Goal: Transaction & Acquisition: Purchase product/service

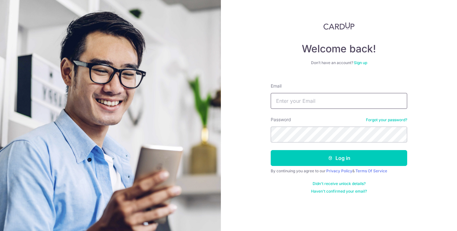
click at [315, 102] on input "Email" at bounding box center [339, 101] width 137 height 16
click at [309, 101] on input "Email" at bounding box center [339, 101] width 137 height 16
click at [306, 102] on input "Email" at bounding box center [339, 101] width 137 height 16
type input "a"
click at [344, 83] on div "Email w" at bounding box center [339, 96] width 137 height 26
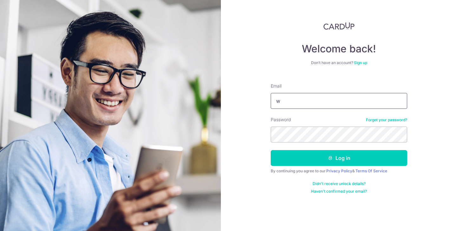
click at [316, 105] on input "w" at bounding box center [339, 101] width 137 height 16
type input "[PERSON_NAME][EMAIL_ADDRESS][PERSON_NAME][DOMAIN_NAME]"
click at [271, 150] on button "Log in" at bounding box center [339, 158] width 137 height 16
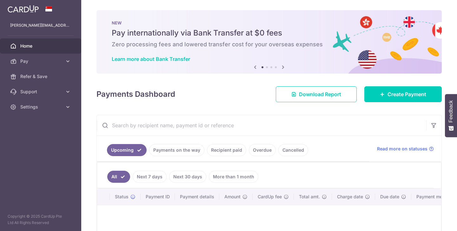
click at [53, 65] on link "Pay" at bounding box center [40, 61] width 81 height 15
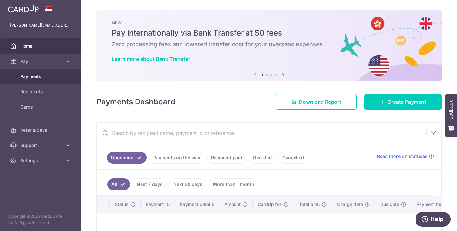
click at [36, 76] on span "Payments" at bounding box center [41, 76] width 42 height 6
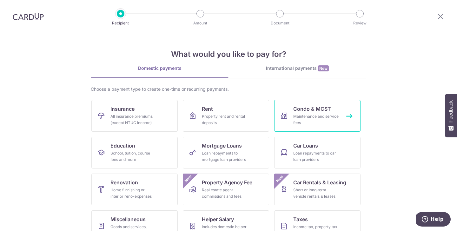
click at [331, 112] on link "Condo & MCST Maintenance and service fees" at bounding box center [317, 116] width 86 height 32
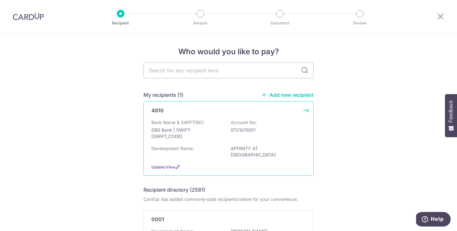
click at [222, 119] on div "4810 Bank Name & SWIFT/BIC: DBS Bank | SWIFT: [SWIFT_CODE] Account No: 07210785…" at bounding box center [229, 138] width 170 height 75
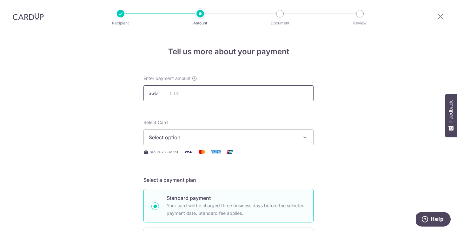
click at [189, 92] on input "text" at bounding box center [229, 93] width 170 height 16
paste input "931.95"
type input "931.95"
click at [266, 129] on div "Select Card Select option Add credit card Your Cards **** 1758" at bounding box center [229, 132] width 170 height 26
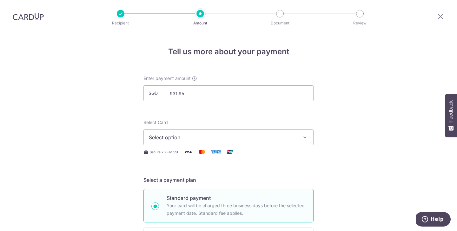
click at [267, 137] on span "Select option" at bounding box center [223, 138] width 148 height 8
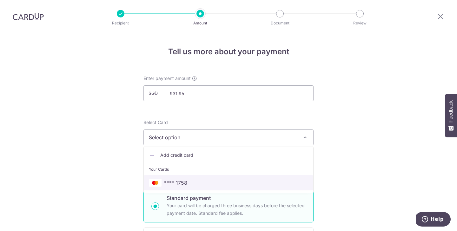
click at [252, 181] on span "**** 1758" at bounding box center [228, 183] width 159 height 8
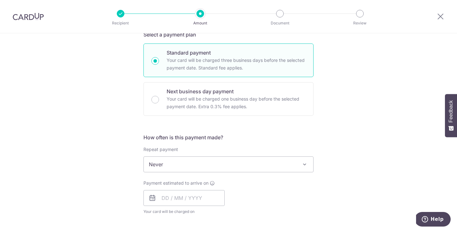
scroll to position [148, 0]
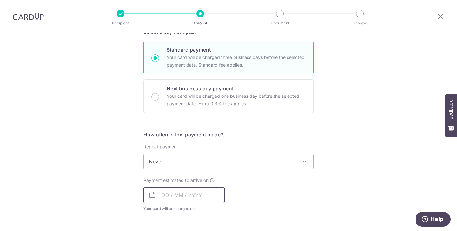
click at [207, 196] on input "text" at bounding box center [184, 195] width 81 height 16
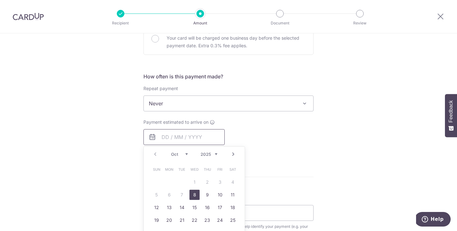
scroll to position [206, 0]
click at [196, 197] on link "8" at bounding box center [195, 196] width 10 height 10
type input "[DATE]"
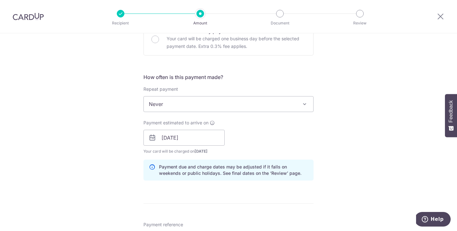
click at [323, 146] on div "Tell us more about your payment Enter payment amount SGD 931.95 931.95 Select C…" at bounding box center [228, 128] width 457 height 601
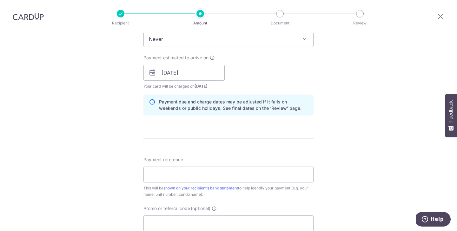
scroll to position [271, 0]
click at [279, 177] on input "Payment reference" at bounding box center [229, 174] width 170 height 16
paste input "'030-09-65'"
type input "[PHONE_NUMBER]"
click at [296, 151] on form "Enter payment amount SGD 931.95 931.95 Select Card **** 1758 Add credit card Yo…" at bounding box center [229, 68] width 170 height 529
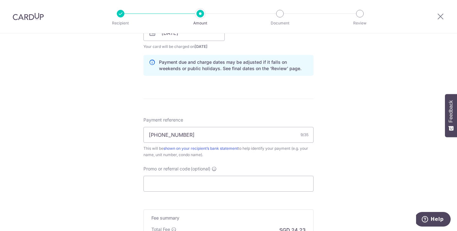
scroll to position [313, 0]
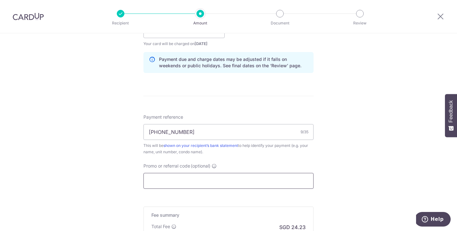
click at [244, 183] on input "Promo or referral code (optional)" at bounding box center [229, 181] width 170 height 16
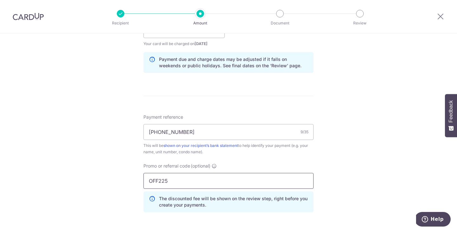
type input "OFF225"
click at [338, 175] on div "Tell us more about your payment Enter payment amount SGD 931.95 931.95 Select C…" at bounding box center [228, 34] width 457 height 629
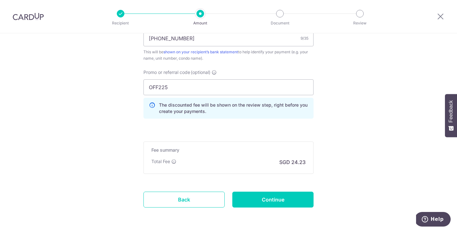
scroll to position [418, 0]
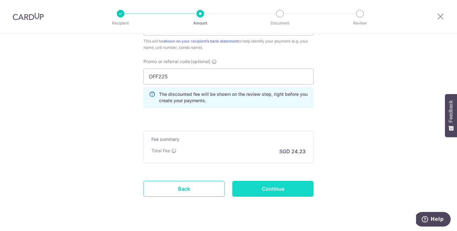
click at [307, 185] on input "Continue" at bounding box center [272, 189] width 81 height 16
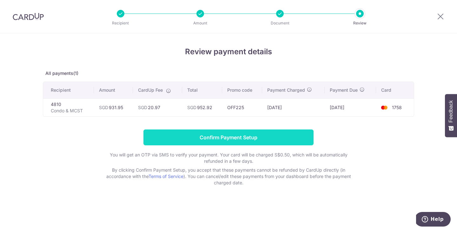
click at [253, 137] on input "Confirm Payment Setup" at bounding box center [229, 138] width 170 height 16
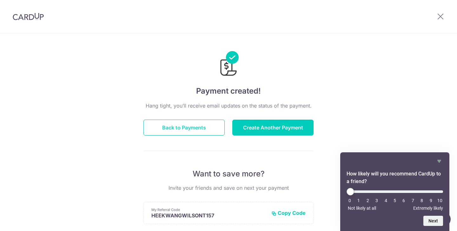
click at [204, 129] on button "Back to Payments" at bounding box center [184, 128] width 81 height 16
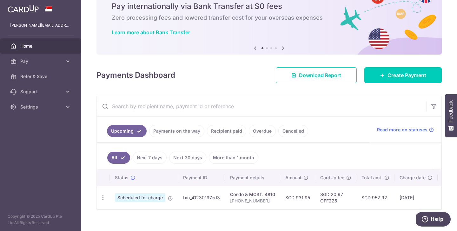
scroll to position [36, 0]
